Goal: Navigation & Orientation: Find specific page/section

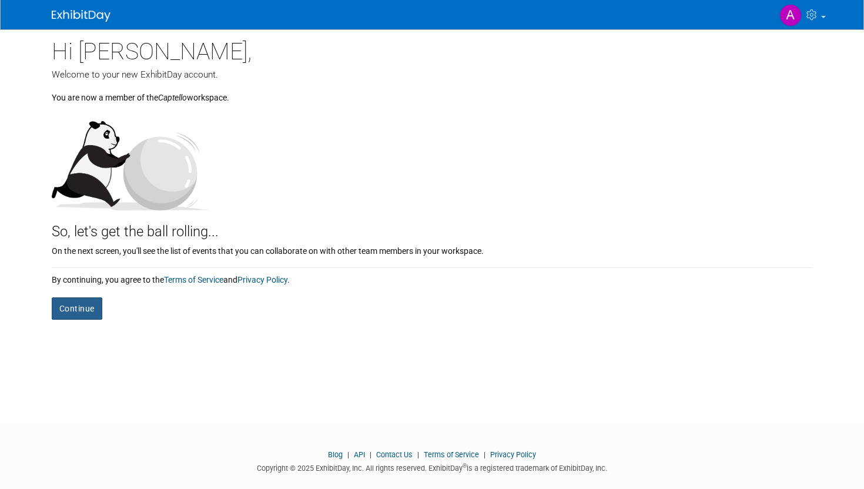
click at [71, 309] on button "Continue" at bounding box center [77, 308] width 51 height 22
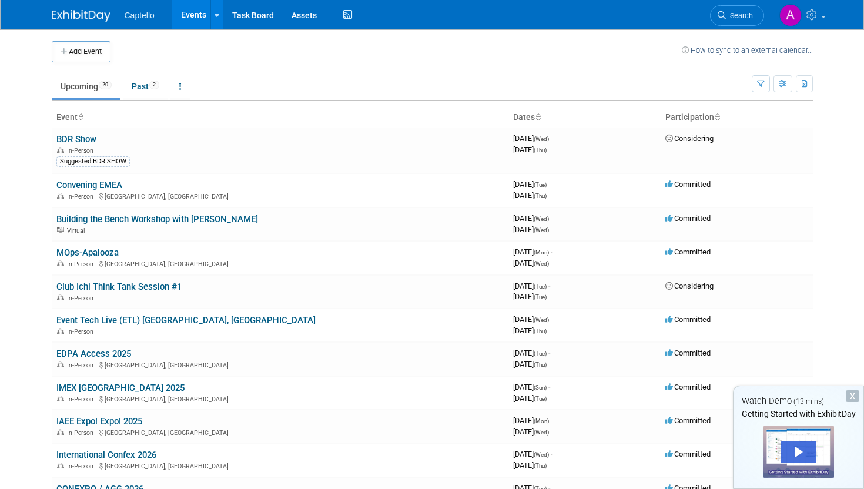
click at [855, 397] on div "X" at bounding box center [853, 396] width 14 height 12
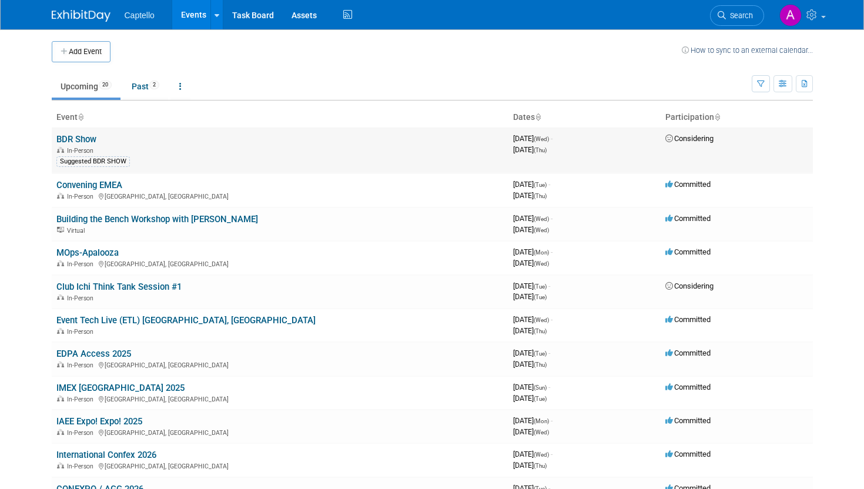
click at [83, 140] on link "BDR Show" at bounding box center [76, 139] width 40 height 11
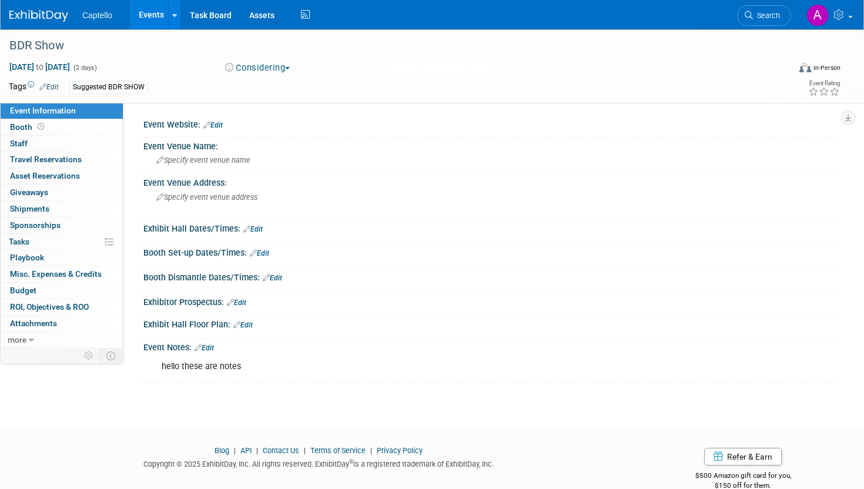
click at [154, 16] on link "Events" at bounding box center [151, 14] width 43 height 29
